Goal: Task Accomplishment & Management: Use online tool/utility

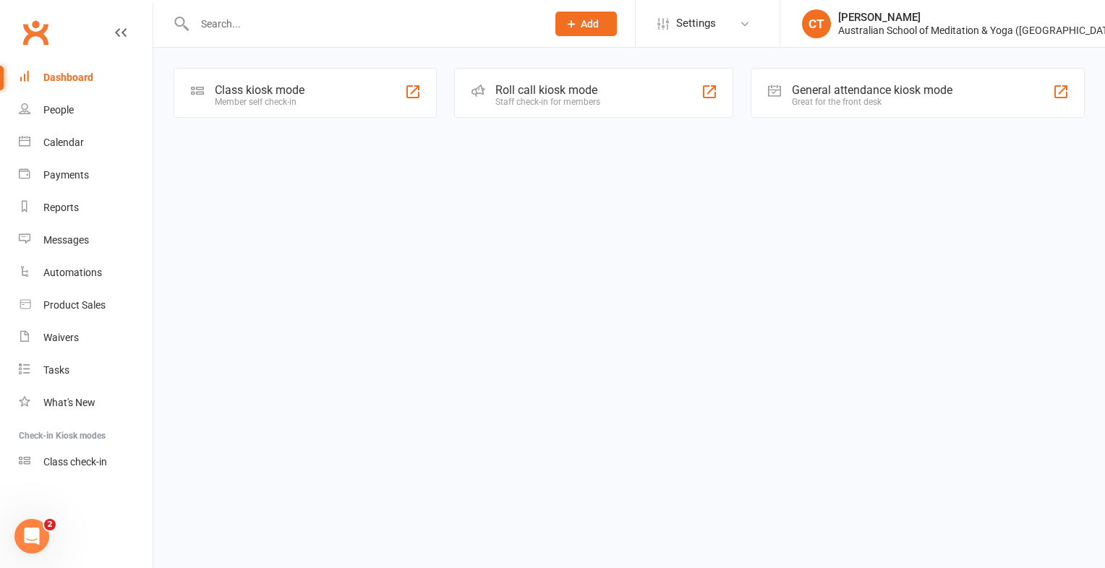
click at [317, 93] on div "Class kiosk mode Member self check-in" at bounding box center [305, 93] width 263 height 50
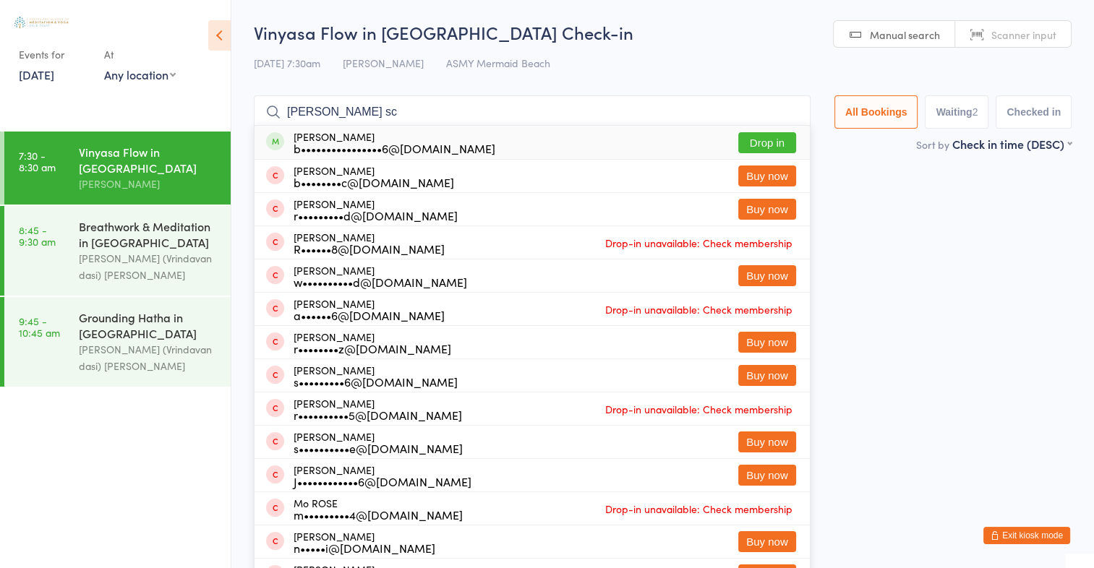
type input "ross sc"
click at [769, 147] on button "Drop in" at bounding box center [767, 142] width 58 height 21
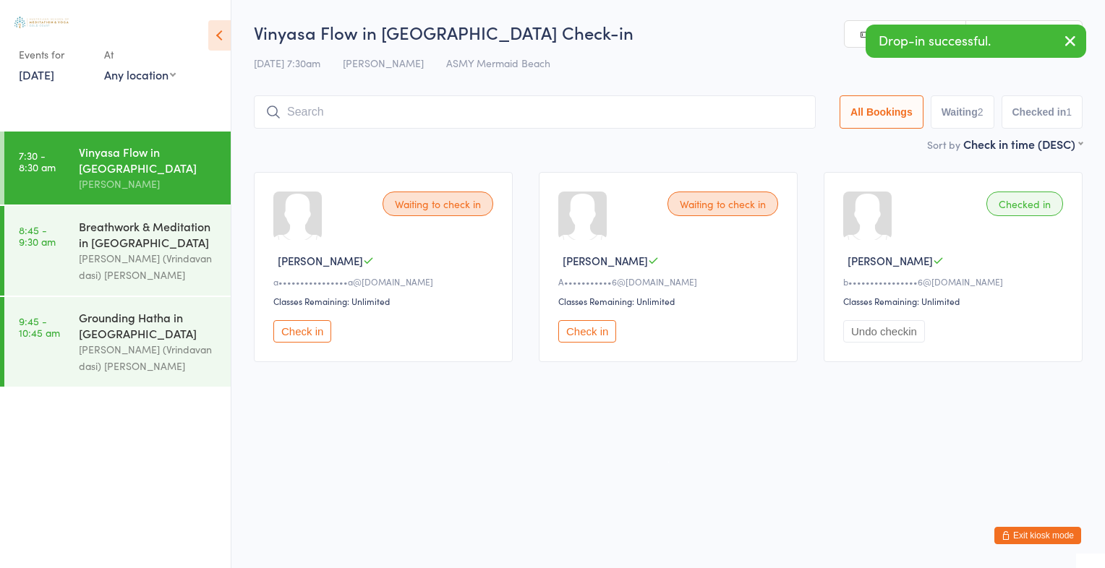
click at [1072, 43] on icon "button" at bounding box center [1070, 41] width 17 height 18
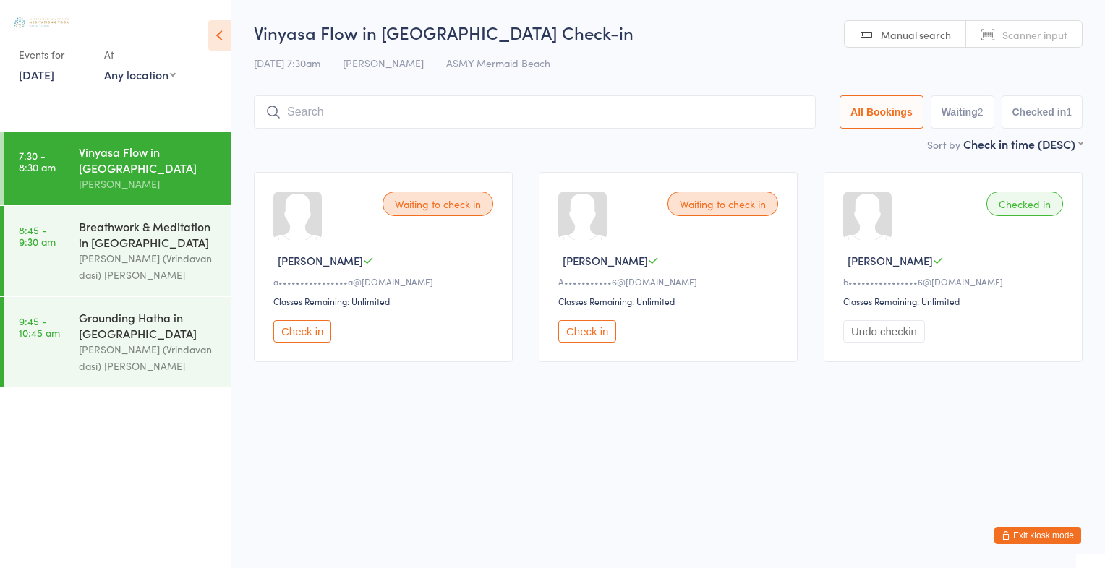
click at [1063, 39] on span "Scanner input" at bounding box center [1034, 34] width 65 height 14
click at [917, 36] on span "Manual search" at bounding box center [916, 34] width 70 height 14
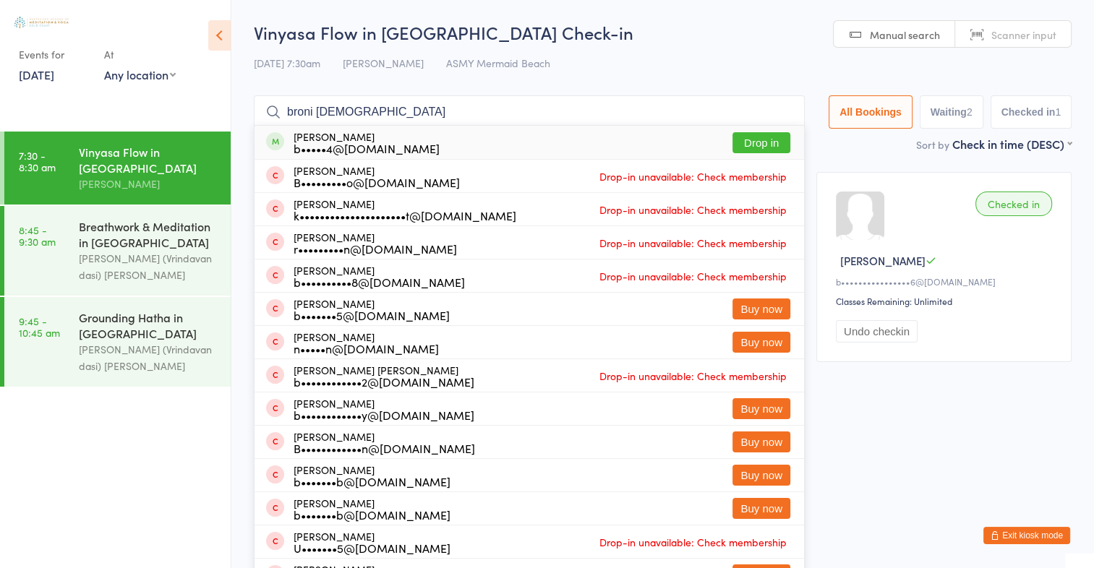
type input "broni rus"
click at [754, 143] on button "Drop in" at bounding box center [762, 142] width 58 height 21
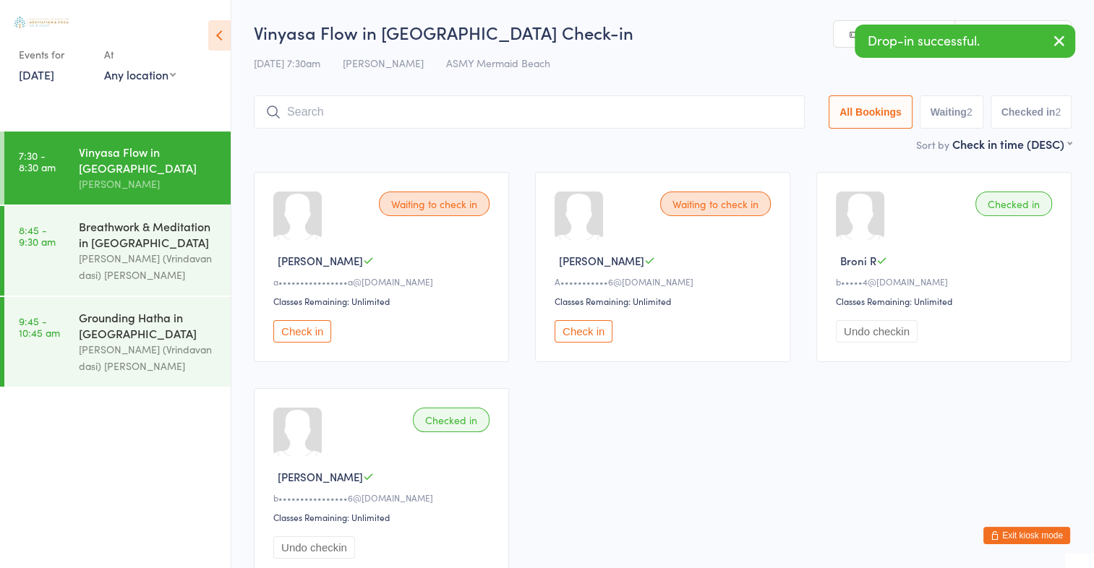
click at [1059, 42] on icon "button" at bounding box center [1059, 41] width 17 height 18
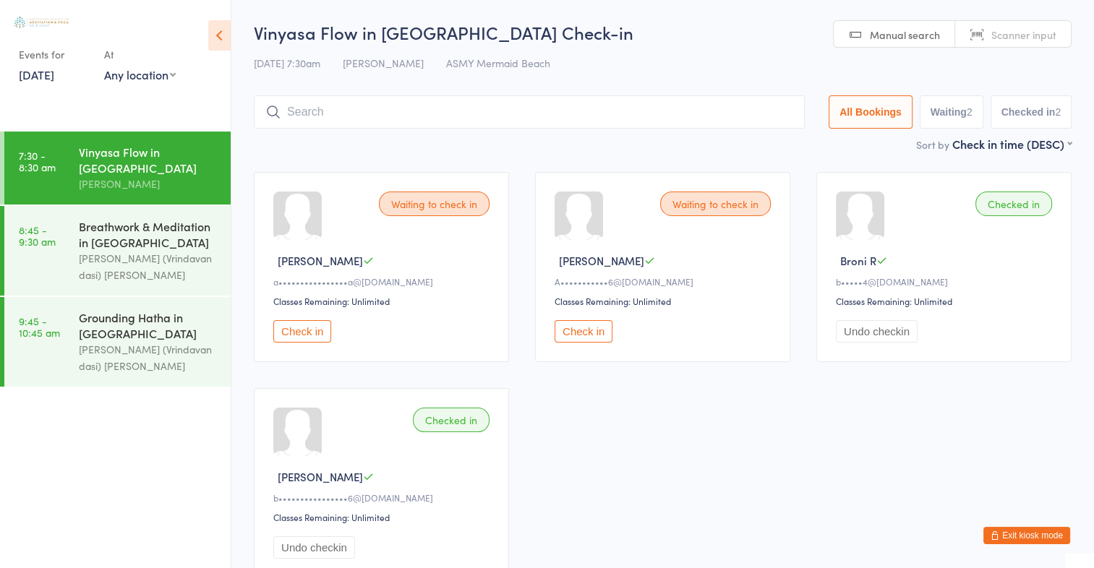
click at [1039, 43] on link "Scanner input" at bounding box center [1013, 34] width 116 height 27
type input "2553"
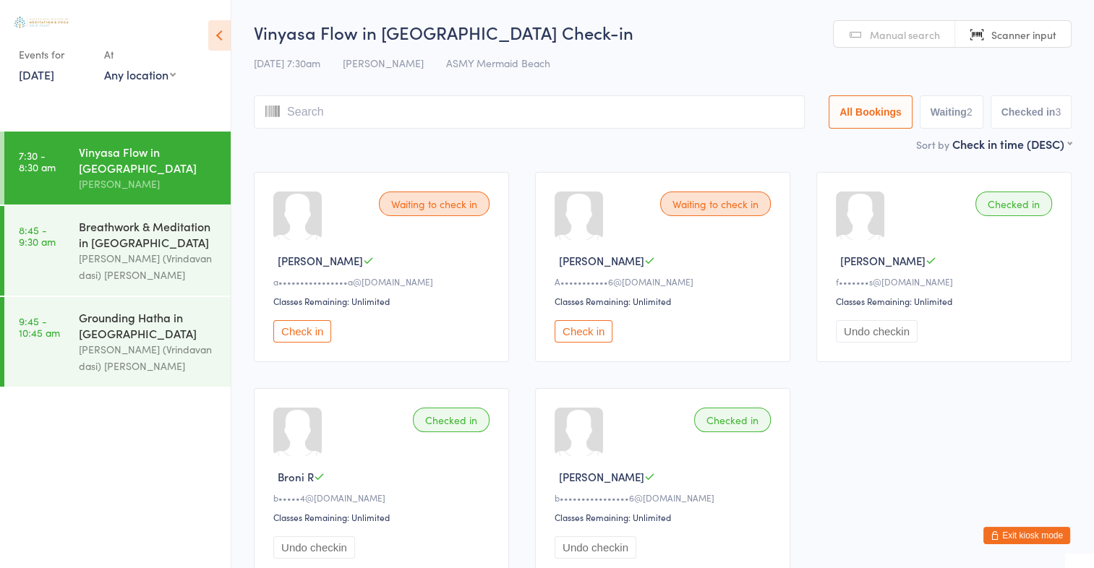
click at [928, 34] on span "Manual search" at bounding box center [905, 34] width 70 height 14
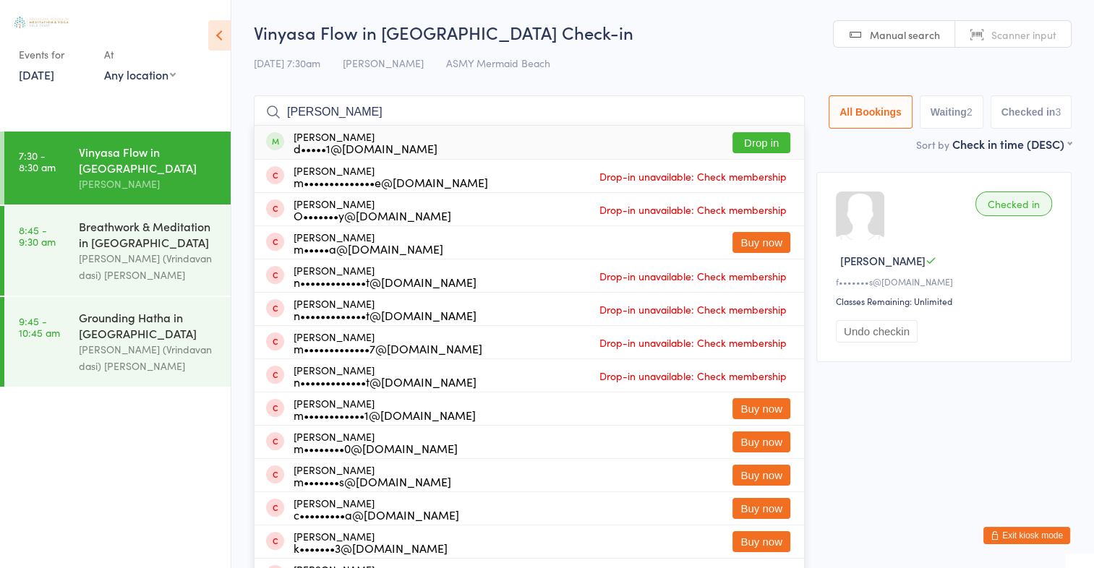
type input "margot"
click at [762, 148] on button "Drop in" at bounding box center [762, 142] width 58 height 21
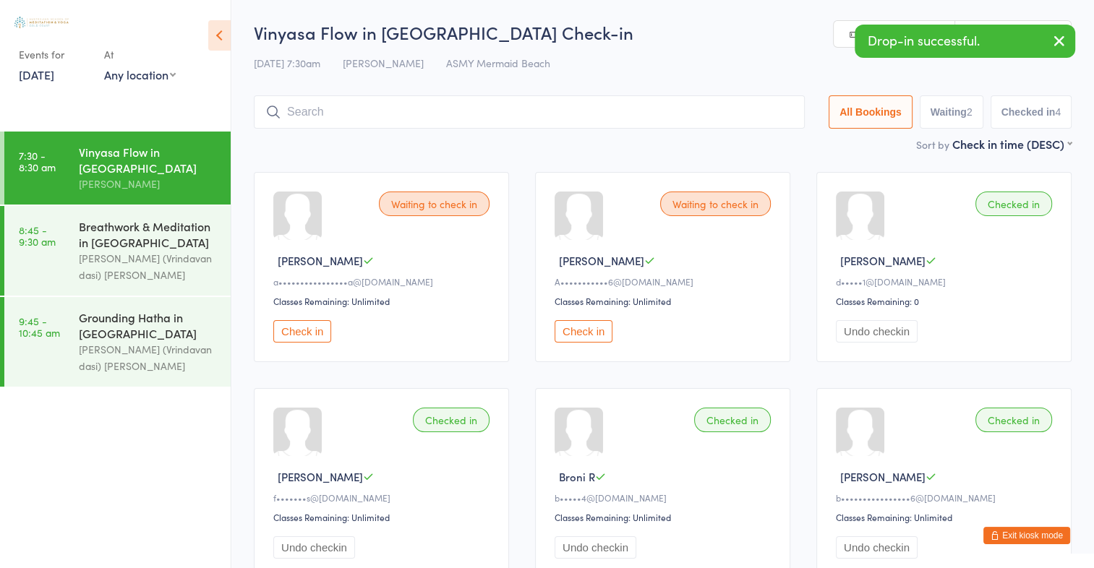
click at [1059, 48] on icon "button" at bounding box center [1059, 41] width 17 height 18
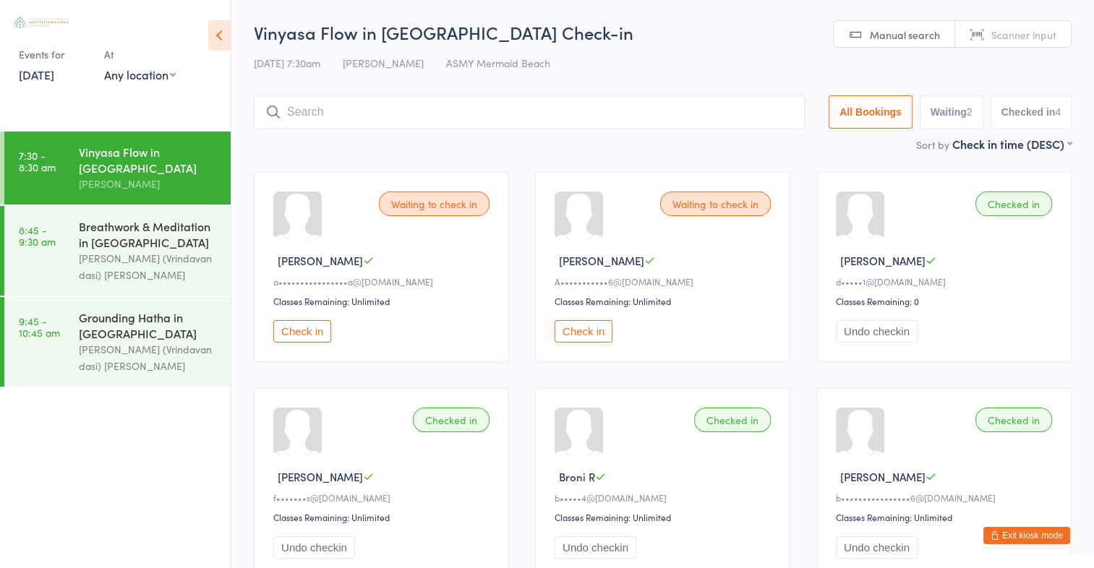
click at [304, 114] on input "search" at bounding box center [529, 111] width 551 height 33
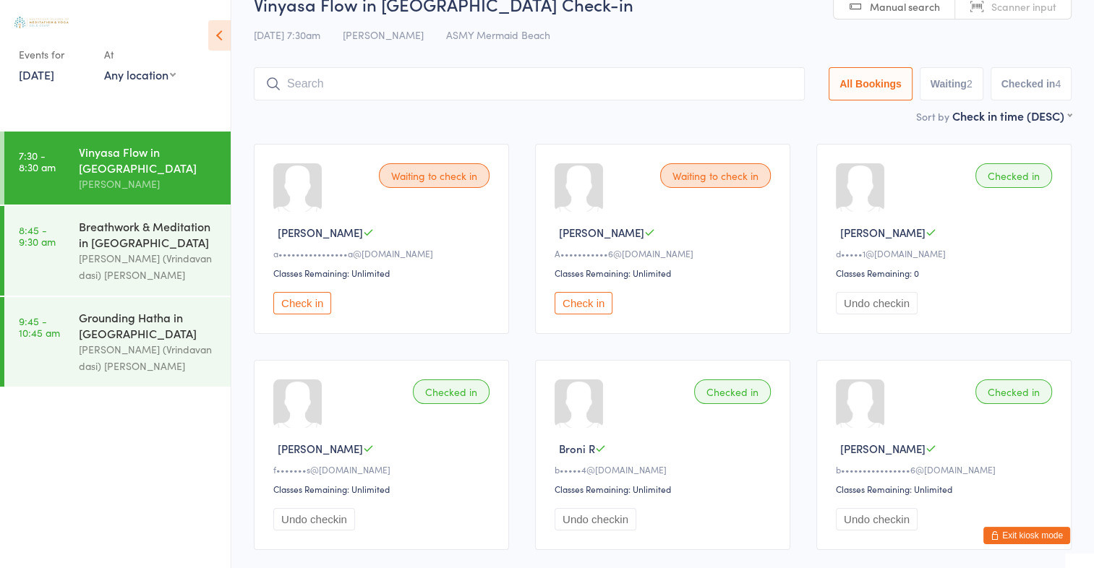
scroll to position [95, 0]
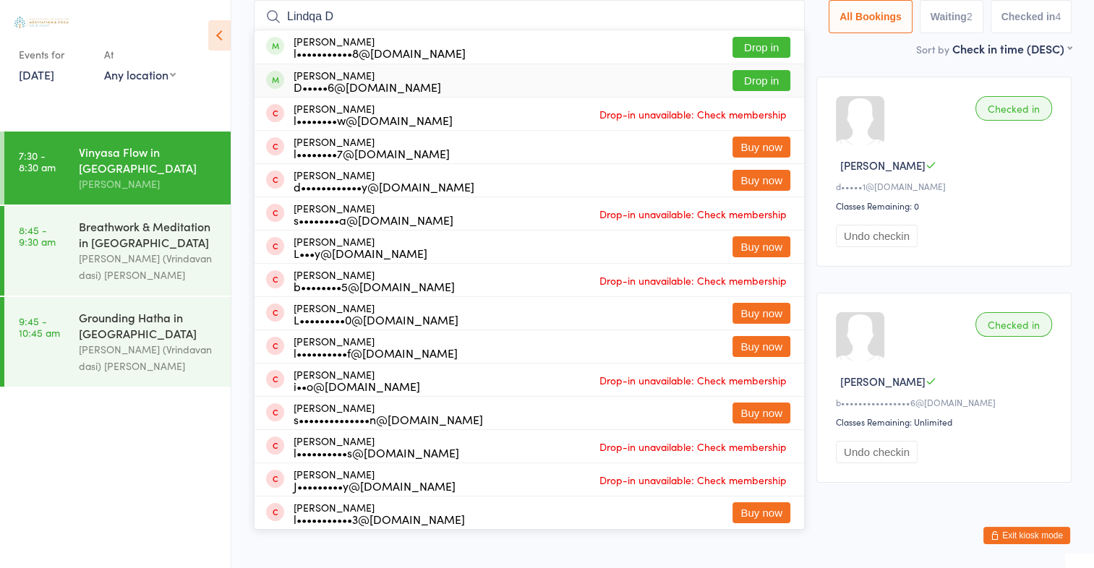
type input "Lindqa D"
click at [761, 82] on button "Drop in" at bounding box center [762, 80] width 58 height 21
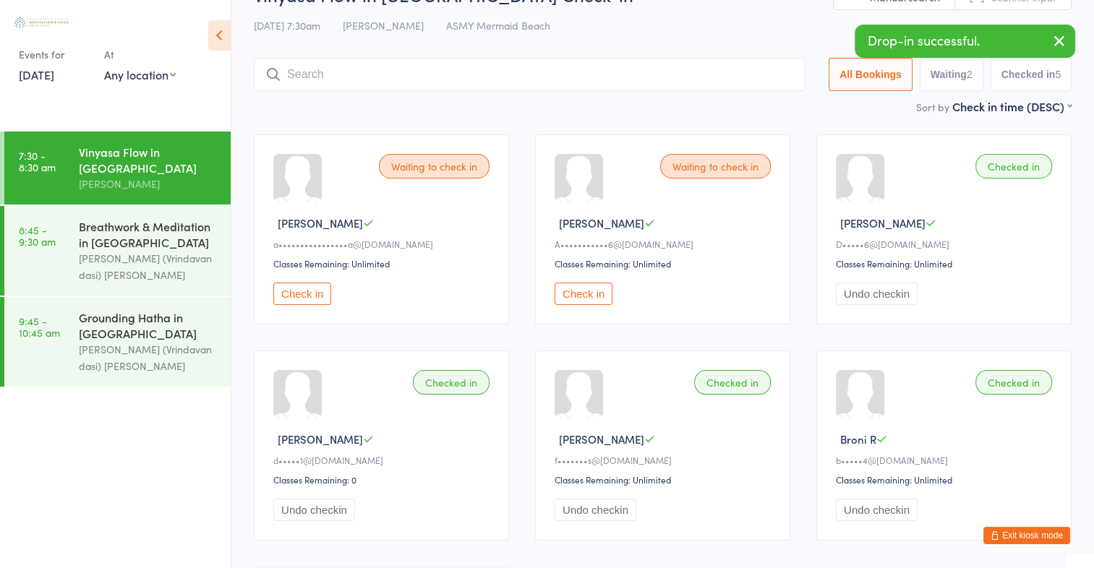
scroll to position [0, 0]
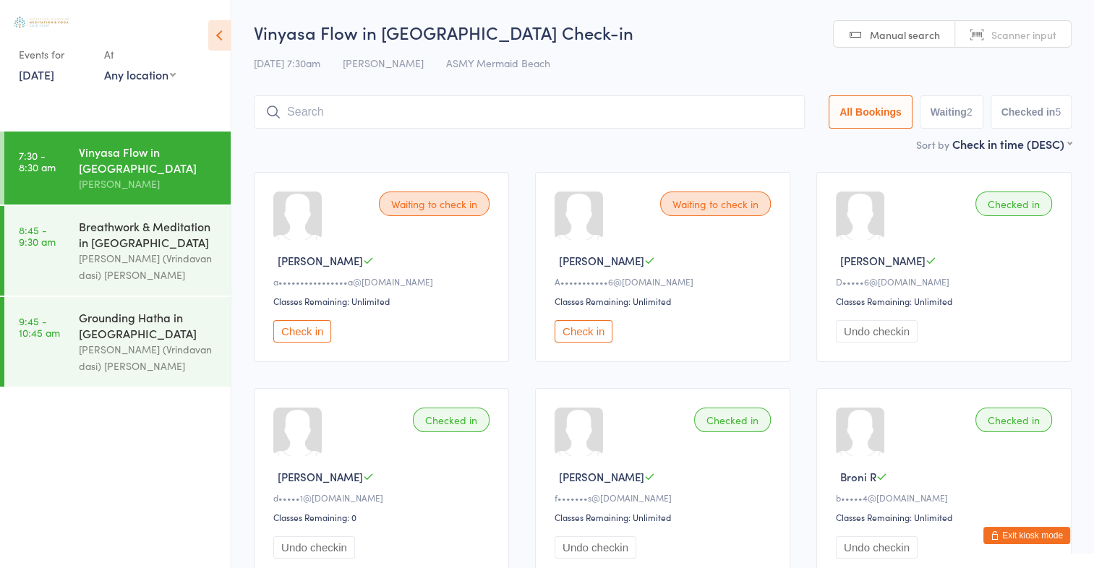
click at [1054, 41] on span "Scanner input" at bounding box center [1023, 34] width 65 height 14
click at [876, 42] on link "Manual search" at bounding box center [894, 34] width 121 height 27
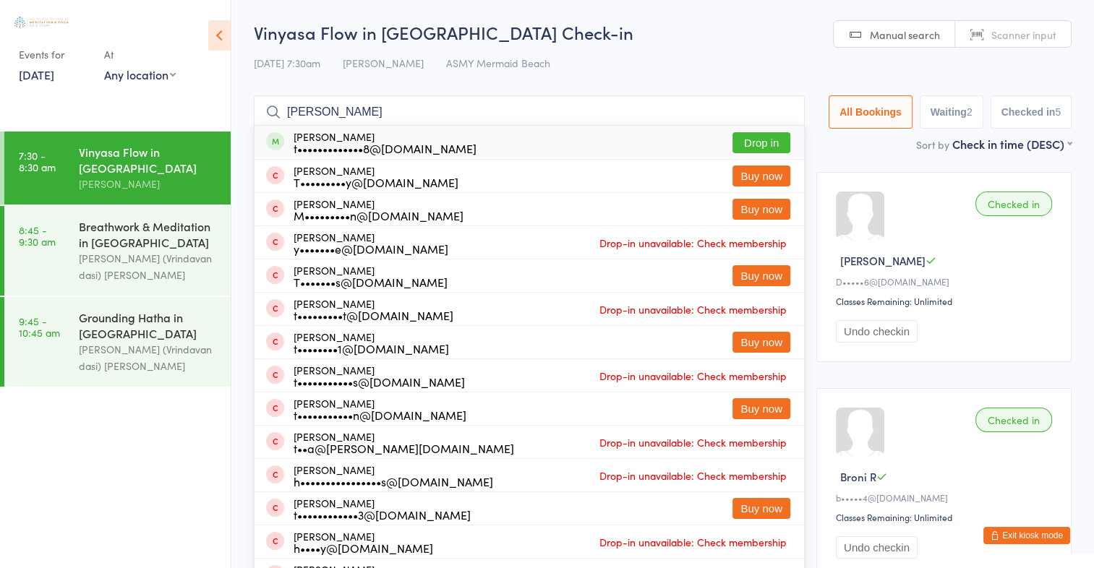
type input "Tara Hul"
click at [769, 150] on button "Drop in" at bounding box center [762, 142] width 58 height 21
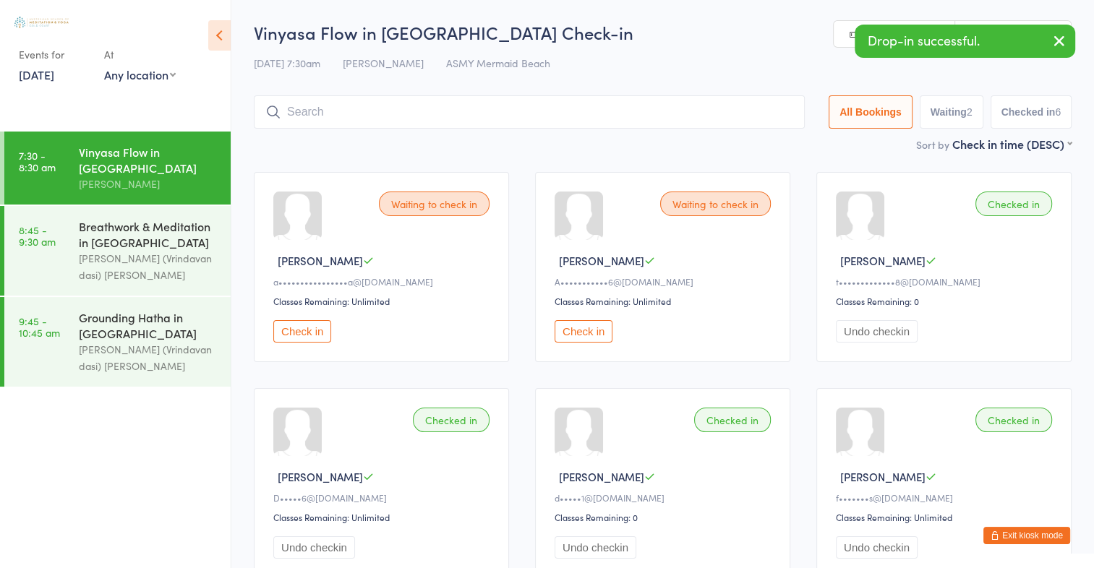
click at [1062, 49] on icon "button" at bounding box center [1059, 41] width 17 height 18
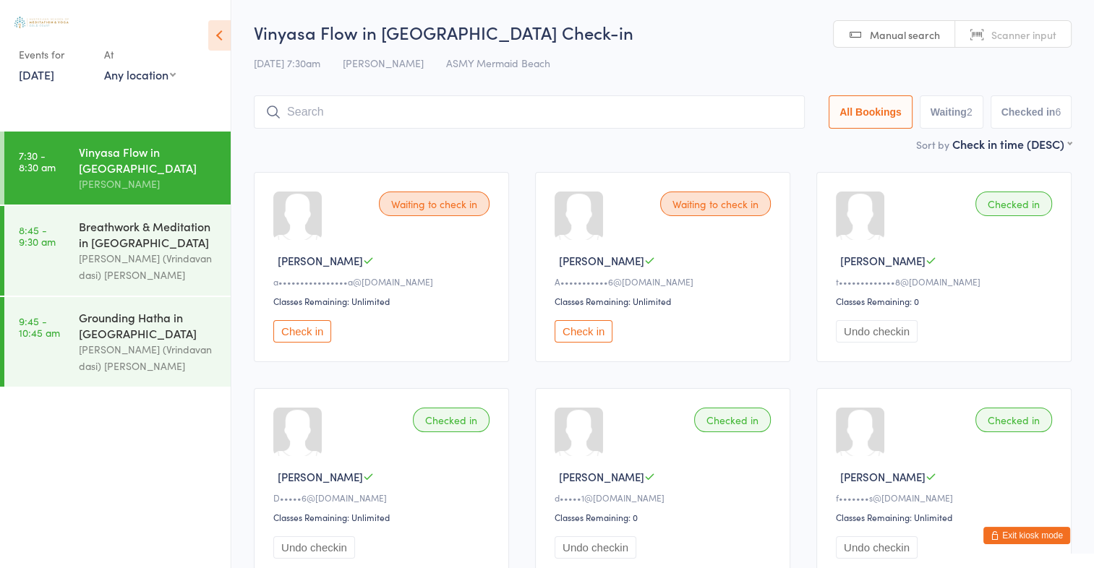
click at [376, 120] on input "search" at bounding box center [529, 111] width 551 height 33
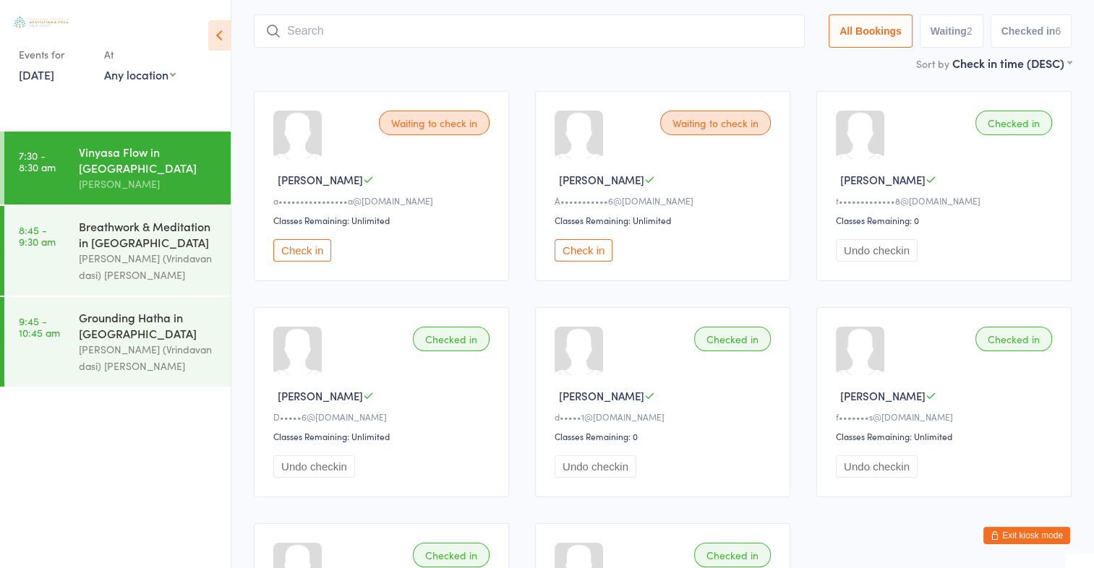
scroll to position [95, 0]
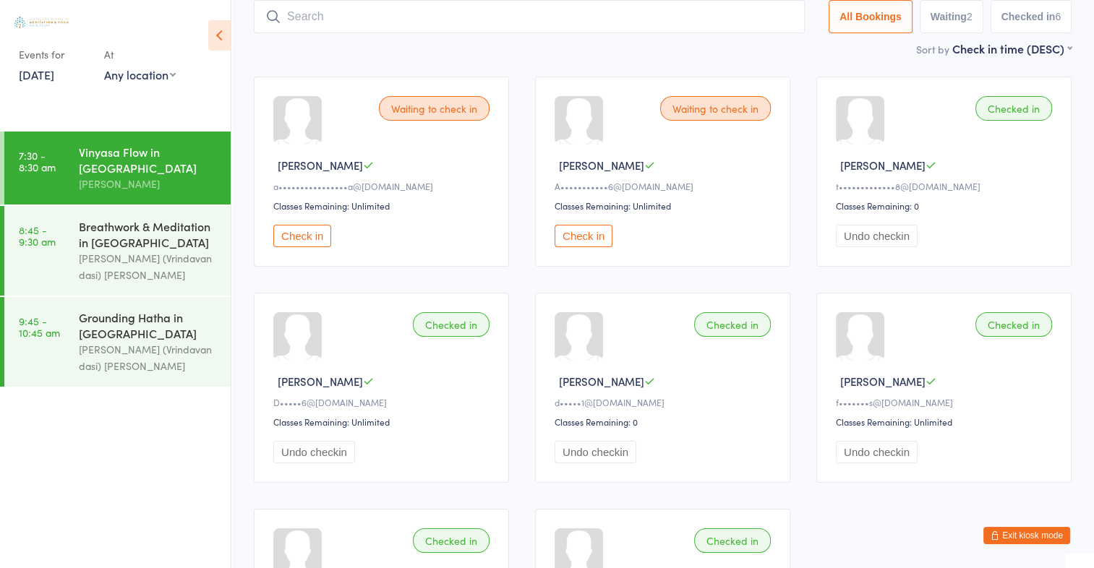
click at [302, 238] on button "Check in" at bounding box center [302, 236] width 58 height 22
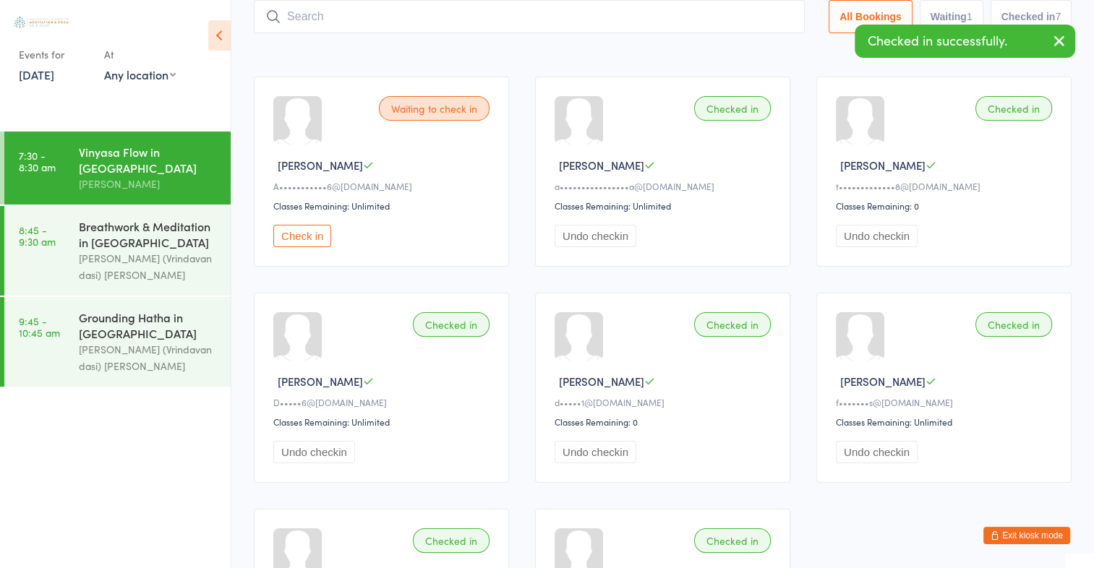
click at [1062, 36] on icon "button" at bounding box center [1059, 41] width 17 height 18
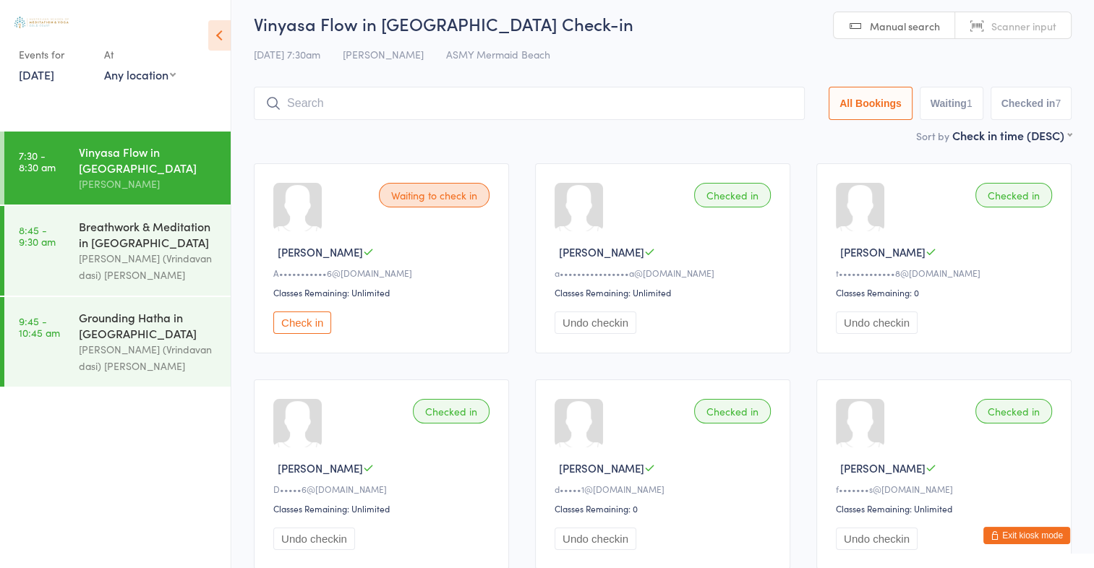
scroll to position [0, 0]
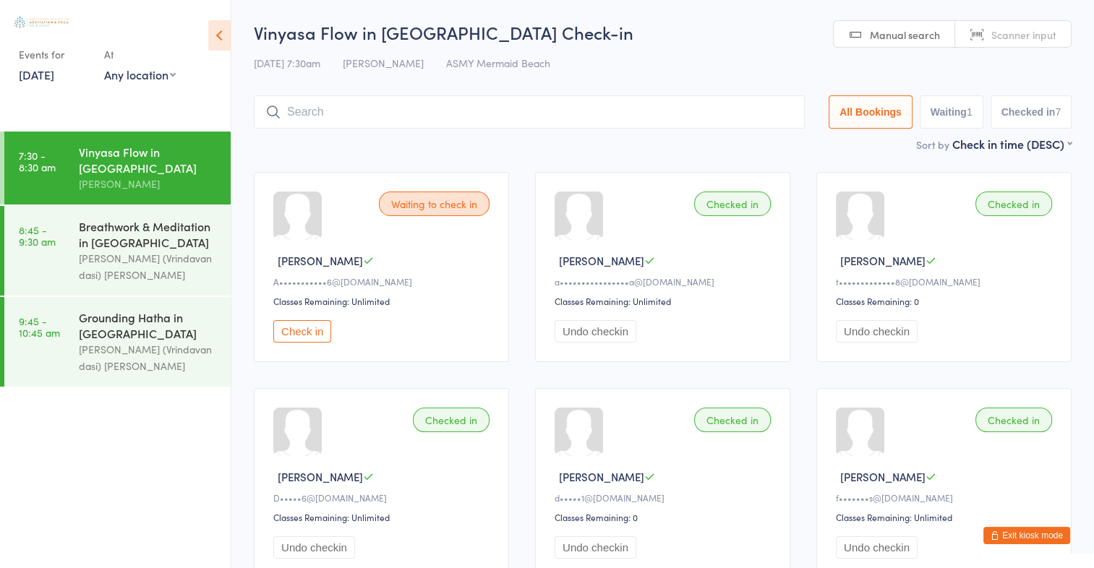
click at [1012, 33] on span "Scanner input" at bounding box center [1023, 34] width 65 height 14
